Goal: Task Accomplishment & Management: Use online tool/utility

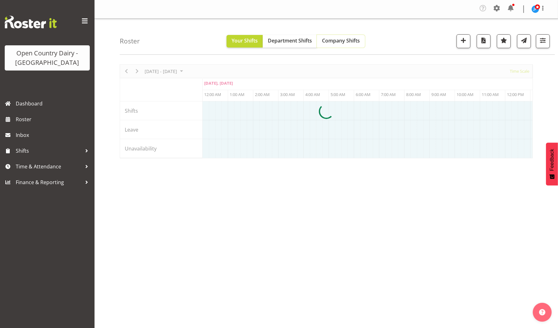
click at [344, 40] on span "Company Shifts" at bounding box center [341, 40] width 38 height 7
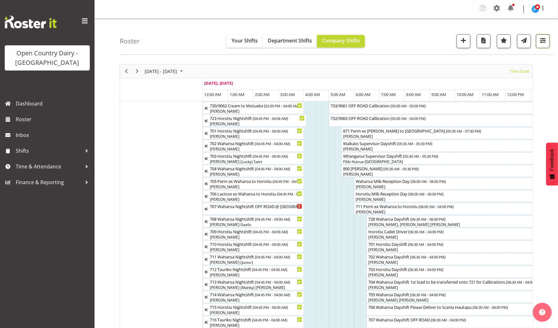
click at [540, 41] on span "button" at bounding box center [542, 40] width 8 height 8
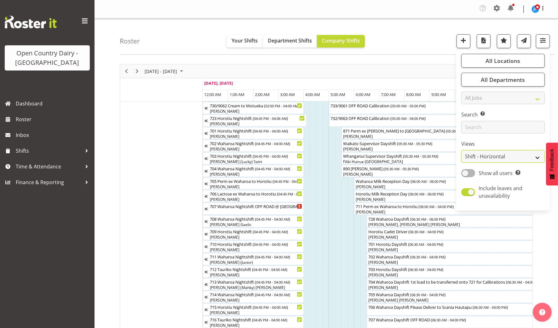
click at [488, 156] on select "Staff Role Shift - Horizontal Shift - Vertical Staff - Location" at bounding box center [502, 156] width 83 height 13
select select "staff"
click at [462, 150] on select "Staff Role Shift - Horizontal Shift - Vertical Staff - Location" at bounding box center [502, 156] width 83 height 13
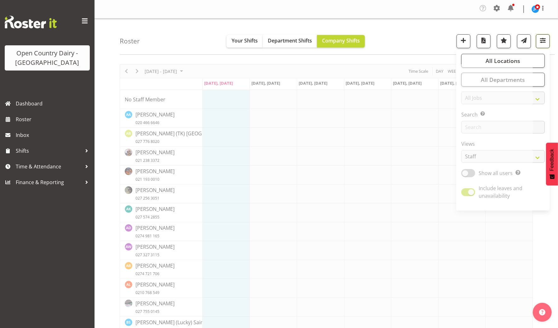
click at [543, 42] on span "button" at bounding box center [542, 40] width 8 height 8
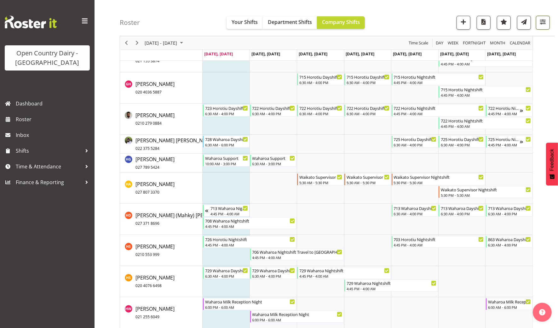
scroll to position [1946, 0]
